Goal: Task Accomplishment & Management: Manage account settings

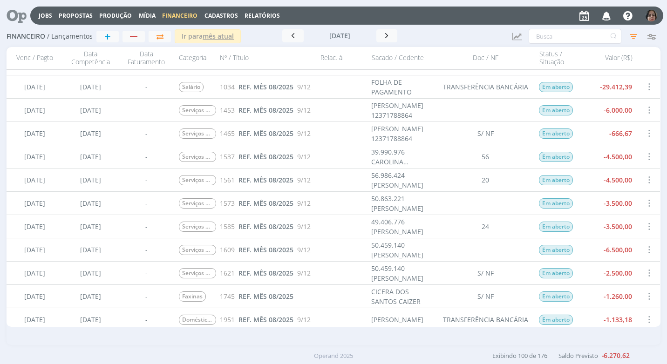
scroll to position [280, 0]
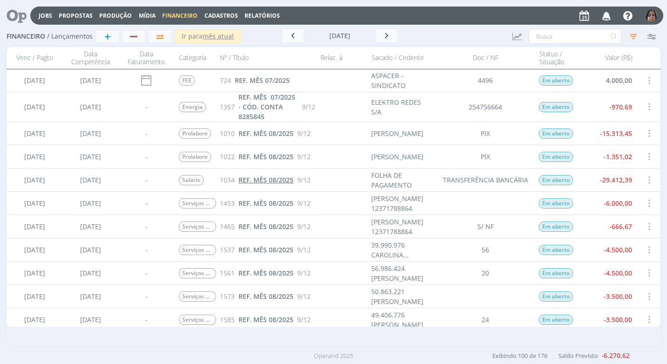
click at [280, 179] on span "REF. MÊS 08/2025" at bounding box center [266, 180] width 55 height 9
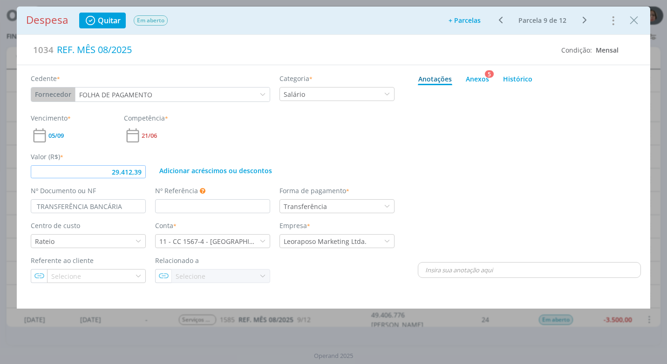
drag, startPoint x: 141, startPoint y: 172, endPoint x: 138, endPoint y: 192, distance: 19.8
click at [141, 176] on input "29.412,39" at bounding box center [88, 171] width 115 height 13
type input "29.410,84"
drag, startPoint x: 482, startPoint y: 75, endPoint x: 481, endPoint y: 79, distance: 4.7
click at [482, 75] on div "Anexos 5" at bounding box center [477, 79] width 23 height 10
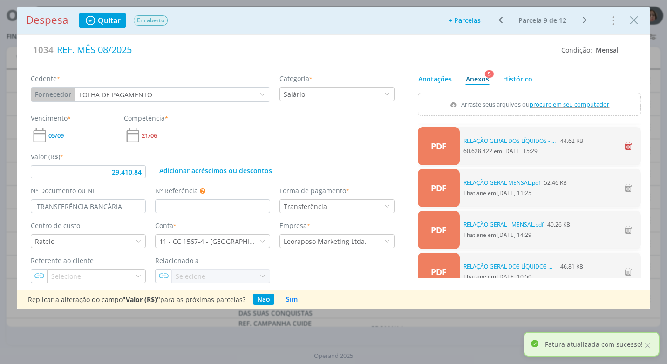
click at [626, 144] on icon "dialog" at bounding box center [627, 146] width 11 height 11
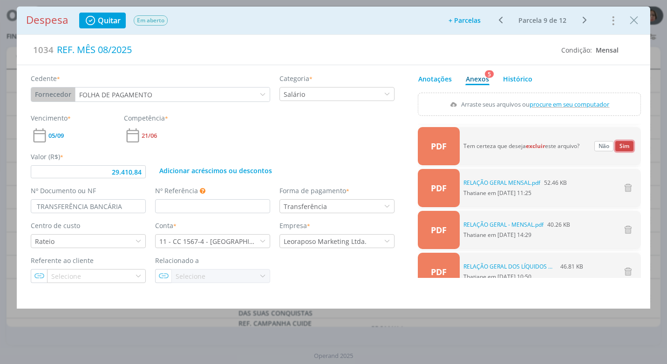
click at [616, 146] on button "Sim" at bounding box center [624, 146] width 18 height 10
type input "29.410,84"
click at [562, 104] on span "procure em seu computador" at bounding box center [570, 104] width 80 height 8
click at [562, 96] on input "Arraste seus arquivos ou procure em seu computador" at bounding box center [529, 94] width 223 height 3
type input "C:\fakepath\RELAÇÃO GERAL DOS LIQUIDOS - FOLHA.pdf"
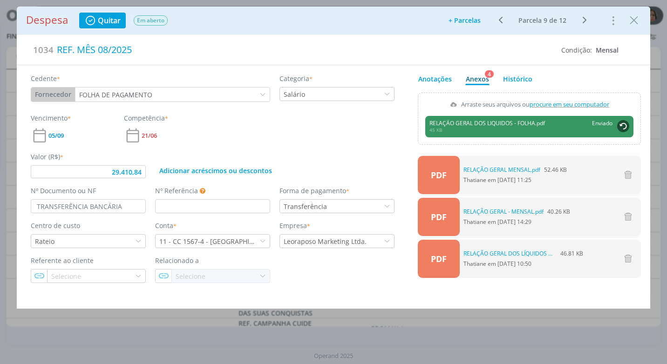
type input "29.410,84"
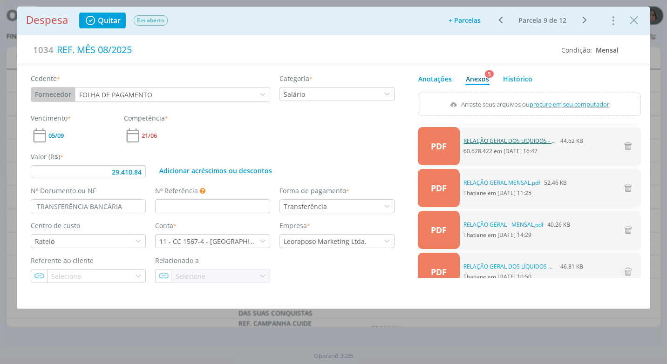
click at [527, 138] on link "RELAÇÃO GERAL DOS LIQUIDOS - FOLHA.pdf" at bounding box center [510, 141] width 93 height 8
click at [632, 26] on icon "Close" at bounding box center [634, 21] width 14 height 14
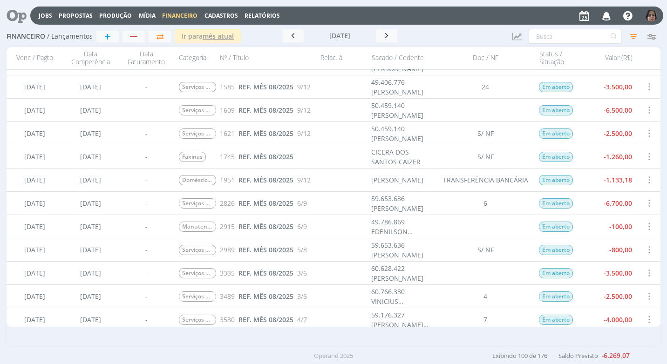
scroll to position [466, 0]
click at [253, 112] on span "REF. MÊS 08/2025" at bounding box center [266, 110] width 55 height 9
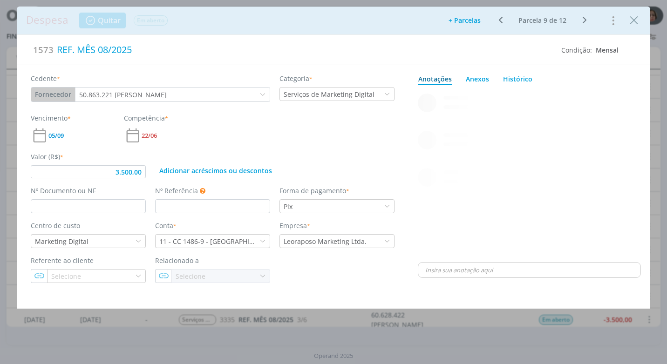
type input "3.500,00"
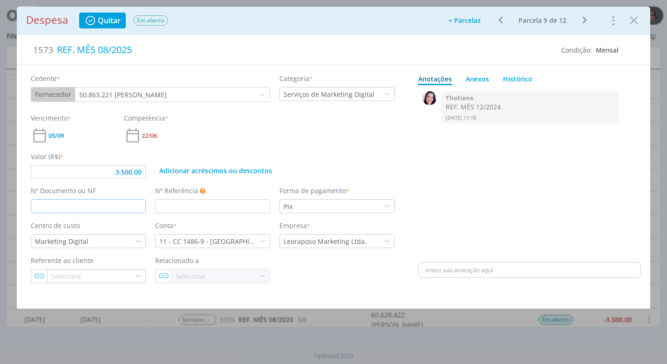
click at [68, 206] on input "dialog" at bounding box center [88, 206] width 115 height 14
type input "33"
type input "3.500,00"
type input "33"
click at [443, 233] on div "0 Thatiane REF. MÊS 12/2024 [DATE] 11:18 👍" at bounding box center [529, 174] width 223 height 171
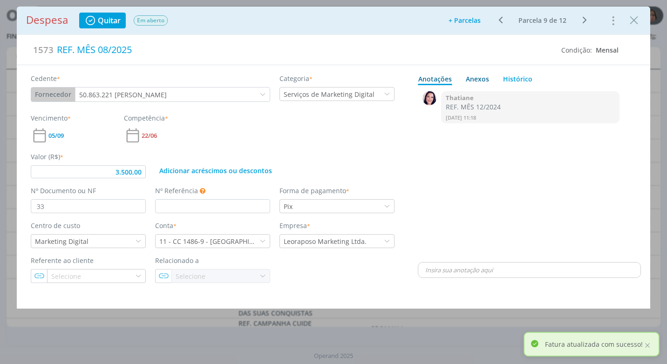
click at [480, 79] on div "Anexos 0" at bounding box center [477, 79] width 23 height 10
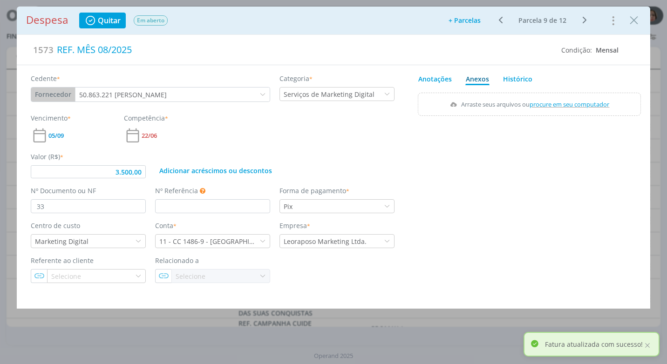
type input "3.500,00"
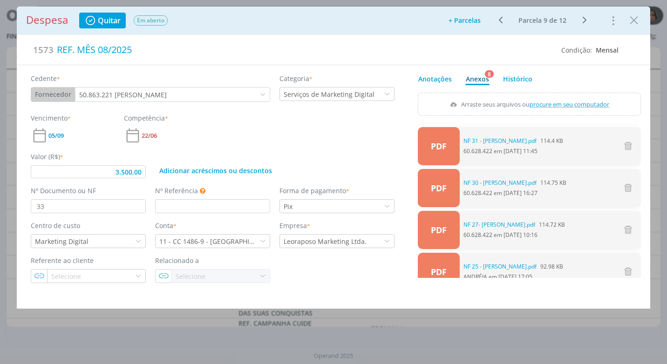
click at [563, 104] on span "procure em seu computador" at bounding box center [570, 104] width 80 height 8
click at [563, 96] on input "Arraste seus arquivos ou procure em seu computador" at bounding box center [529, 94] width 223 height 3
type input "C:\fakepath\NF 33 -[PERSON_NAME].pdf"
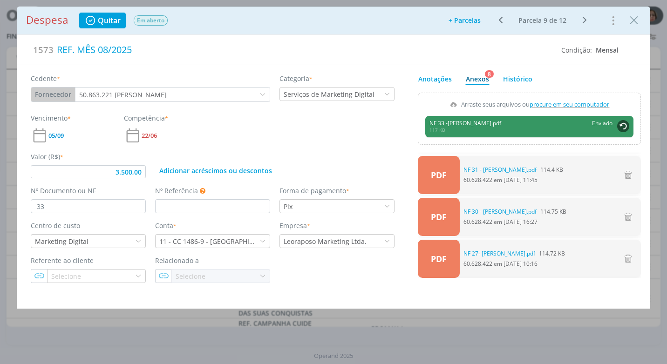
type input "3.500,00"
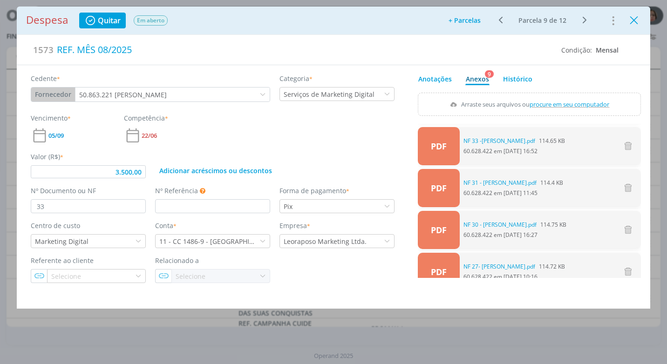
click at [631, 17] on icon "Close" at bounding box center [634, 21] width 14 height 14
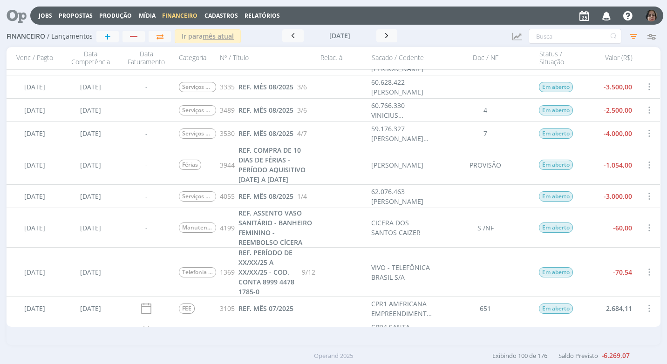
scroll to position [652, 0]
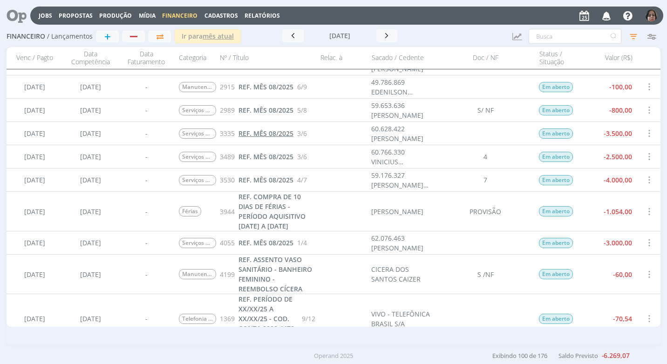
click at [282, 133] on span "REF. MÊS 08/2025" at bounding box center [266, 133] width 55 height 9
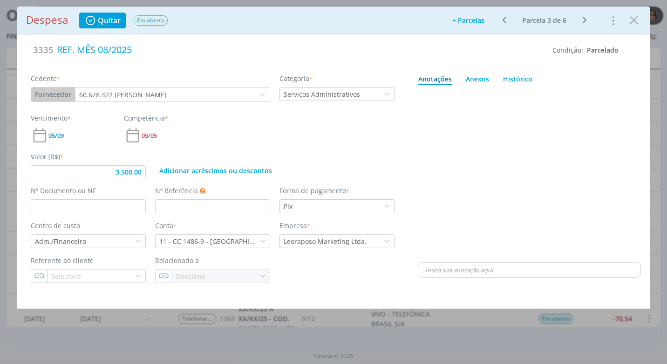
type input "3.500,00"
click at [69, 202] on input "dialog" at bounding box center [88, 206] width 115 height 14
type input "4"
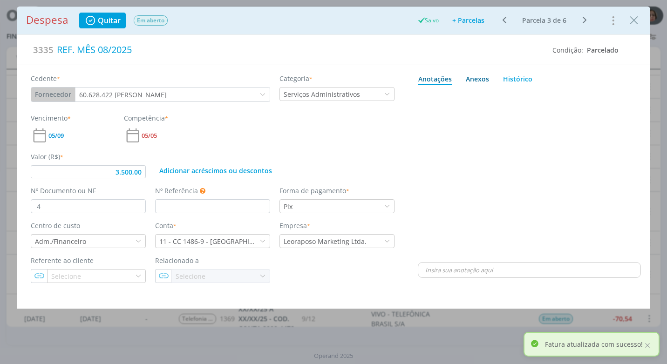
click at [482, 77] on div "Anexos 0" at bounding box center [477, 79] width 23 height 10
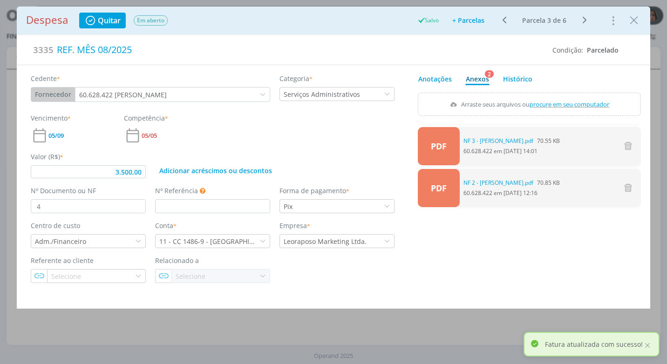
type input "3.500,00"
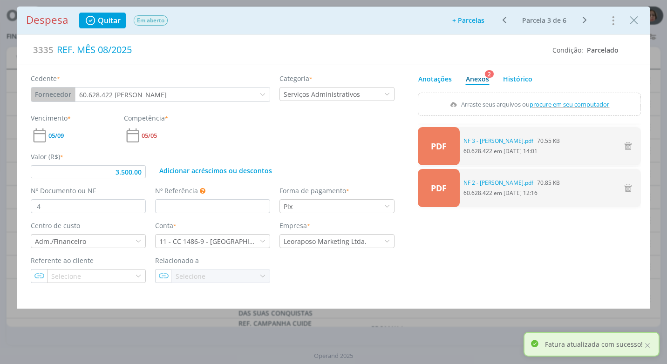
click at [557, 104] on span "procure em seu computador" at bounding box center [570, 104] width 80 height 8
click at [557, 96] on input "Arraste seus arquivos ou procure em seu computador" at bounding box center [529, 94] width 223 height 3
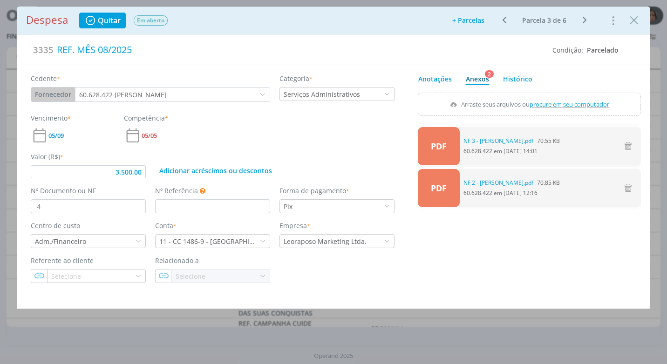
type input "C:\fakepath\NF 4 - [PERSON_NAME].pdf"
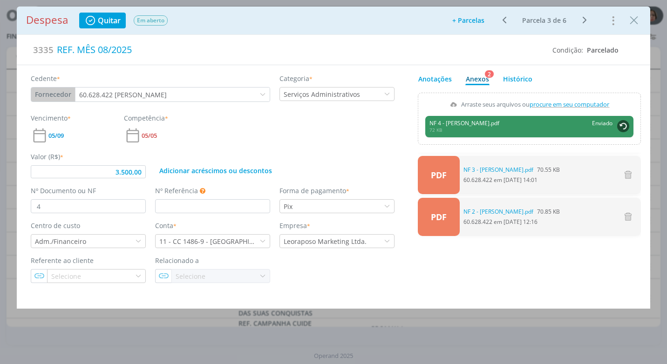
type input "3.500,00"
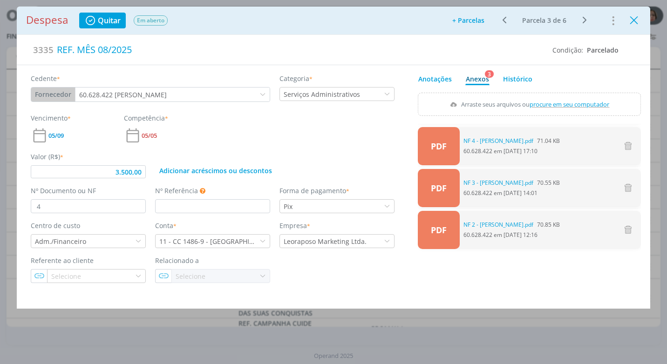
click at [639, 24] on icon "Close" at bounding box center [634, 21] width 14 height 14
